Goal: Use online tool/utility: Use online tool/utility

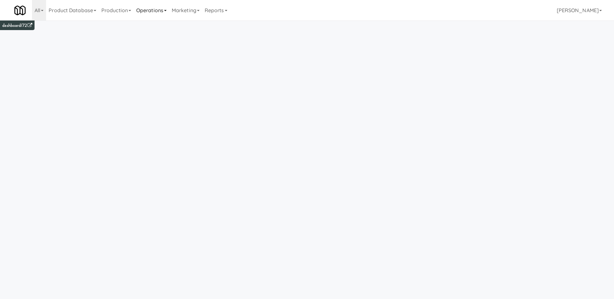
click at [163, 10] on link "Operations" at bounding box center [152, 10] width 36 height 20
click at [161, 71] on link "Tablets" at bounding box center [159, 69] width 51 height 12
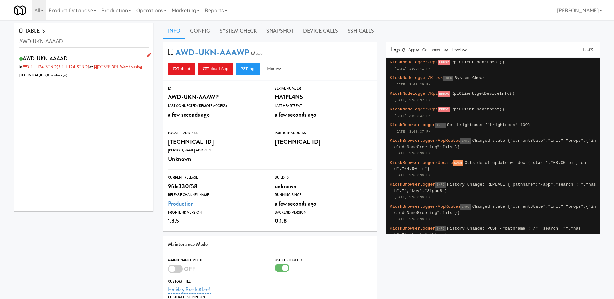
type input "AWD-UKN-AAAAD"
click at [100, 78] on div "AWD-UKN-AAAAD in 3-1-1-124-STND (3-1-1-124-STND) at OTSFF 3PL Warehousing 206.0…" at bounding box center [84, 66] width 130 height 25
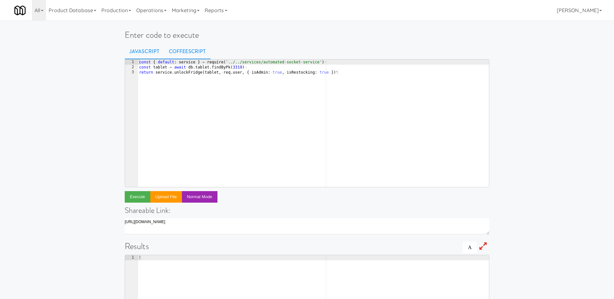
click at [176, 47] on link "CoffeeScript" at bounding box center [187, 52] width 46 height 16
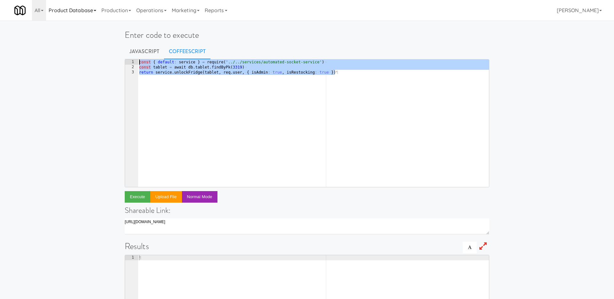
drag, startPoint x: 372, startPoint y: 79, endPoint x: 68, endPoint y: 17, distance: 309.5
click at [68, 20] on body "Okay Okay Select date: previous 2025-Sep next Su Mo Tu We Th Fr Sa 31 1 2 3 4 5…" at bounding box center [307, 169] width 614 height 299
paste textarea ")("
type textarea ")()"
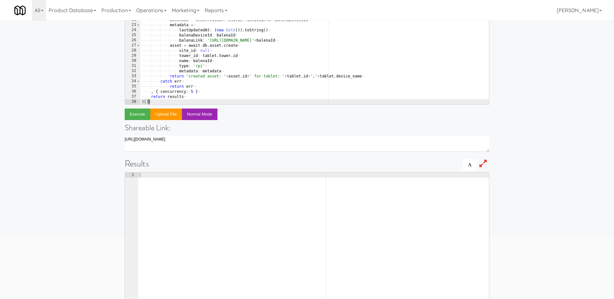
scroll to position [84, 0]
click at [135, 113] on button "Execute" at bounding box center [138, 113] width 26 height 12
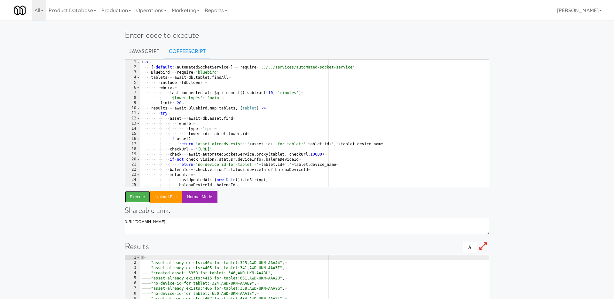
scroll to position [0, 0]
type textarea "'$tower.type$': 'main'"
click at [242, 97] on div "( -> ¬ ···· { · default : · automatedSocketService · } · = · require · '../../s…" at bounding box center [314, 129] width 349 height 138
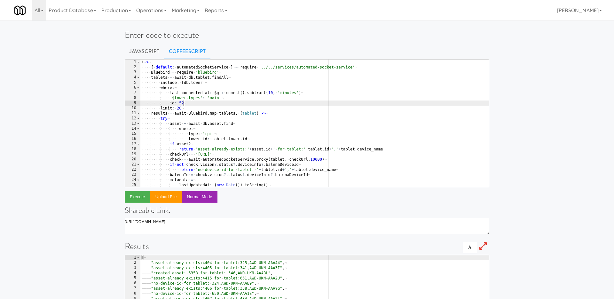
scroll to position [0, 3]
click at [128, 198] on button "Execute" at bounding box center [138, 197] width 26 height 12
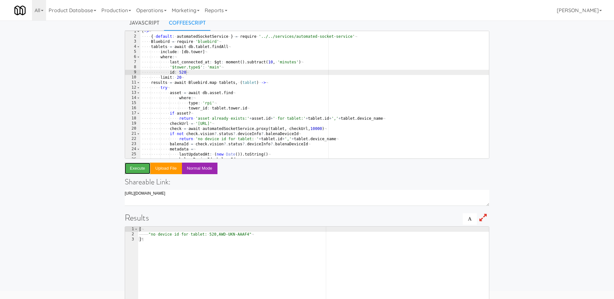
scroll to position [29, 0]
click at [203, 69] on div "( -> ¬ ···· { · default : · automatedSocketService · } · = · require · '../../s…" at bounding box center [314, 97] width 349 height 138
click at [137, 169] on button "Execute" at bounding box center [138, 168] width 26 height 12
click at [182, 70] on div "( -> ¬ ···· { · default : · automatedSocketService · } · = · require · '../../s…" at bounding box center [314, 97] width 349 height 138
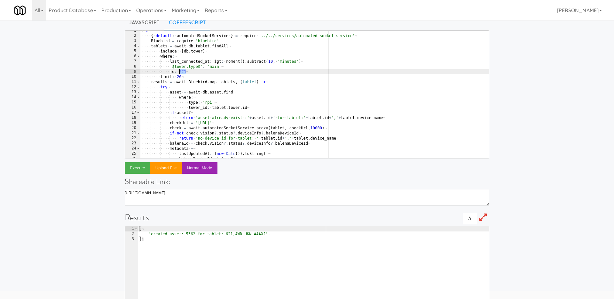
click at [182, 70] on div "( -> ¬ ···· { · default : · automatedSocketService · } · = · require · '../../s…" at bounding box center [314, 97] width 349 height 138
paste textarea "6"
click at [130, 165] on button "Execute" at bounding box center [138, 168] width 26 height 12
click at [195, 69] on div "( -> ¬ ···· { · default : · automatedSocketService · } · = · require · '../../s…" at bounding box center [314, 97] width 349 height 138
click at [195, 71] on div "( -> ¬ ···· { · default : · automatedSocketService · } · = · require · '../../s…" at bounding box center [314, 97] width 349 height 138
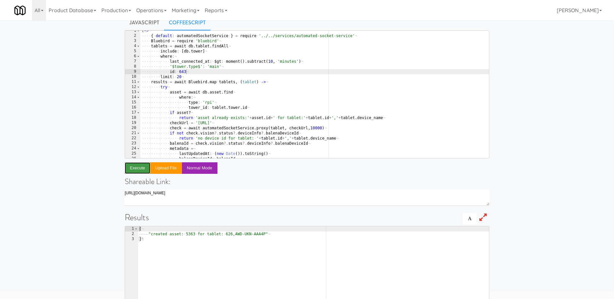
click at [126, 170] on button "Execute" at bounding box center [138, 168] width 26 height 12
click at [184, 73] on div "( -> ¬ ···· { · default : · automatedSocketService · } · = · require · '../../s…" at bounding box center [314, 97] width 349 height 138
type textarea "id: 520"
click at [136, 168] on button "Execute" at bounding box center [138, 168] width 26 height 12
